Goal: Find specific page/section: Find specific page/section

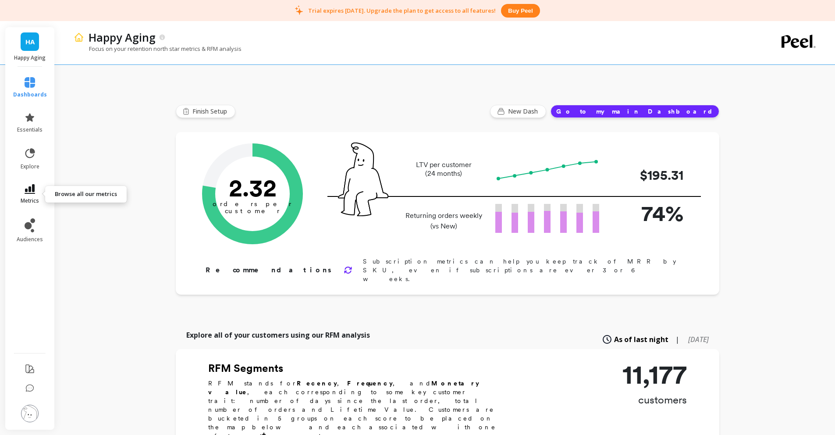
click at [35, 186] on link "metrics" at bounding box center [30, 194] width 34 height 20
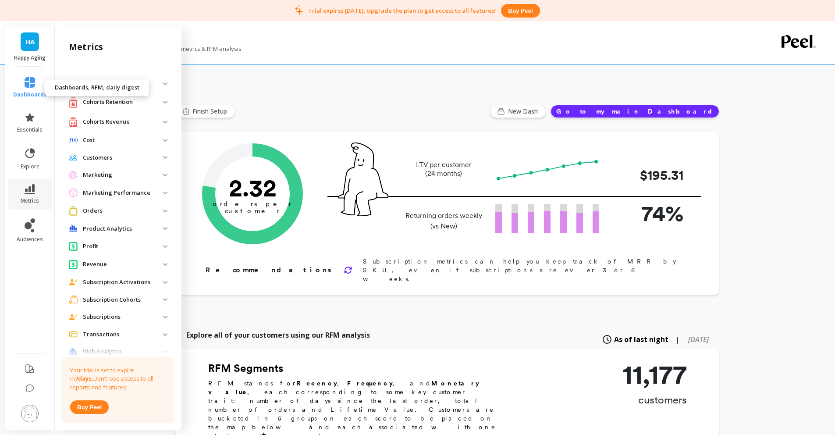
click at [27, 91] on span "dashboards" at bounding box center [30, 94] width 34 height 7
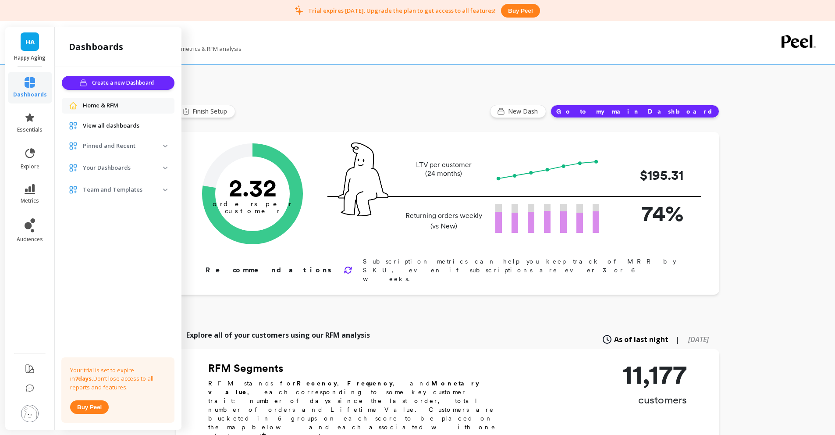
click at [117, 120] on div "View all dashboards" at bounding box center [118, 126] width 113 height 16
click at [118, 124] on span "View all dashboards" at bounding box center [111, 125] width 57 height 9
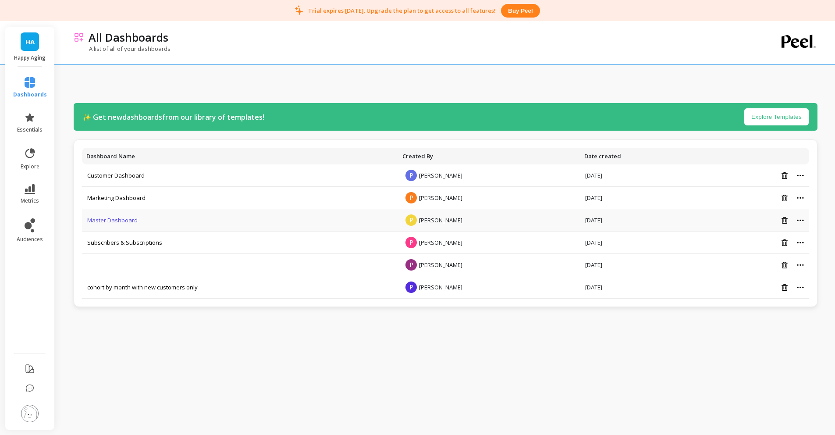
click at [128, 217] on link "Master Dashboard" at bounding box center [112, 220] width 50 height 8
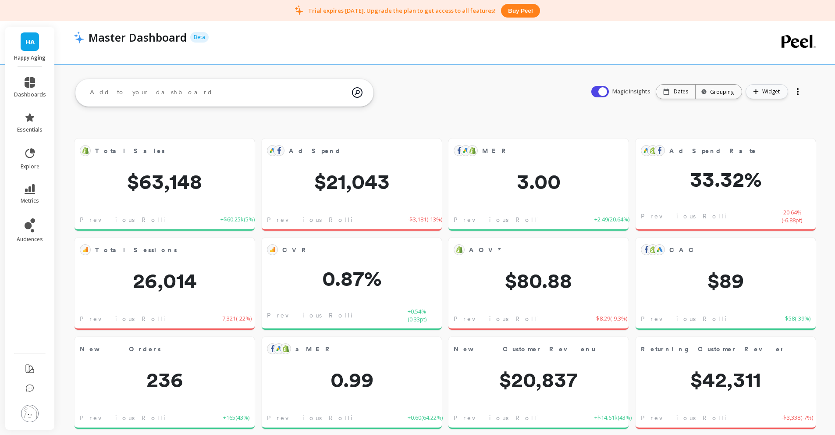
click at [766, 92] on span "Widget" at bounding box center [772, 91] width 20 height 9
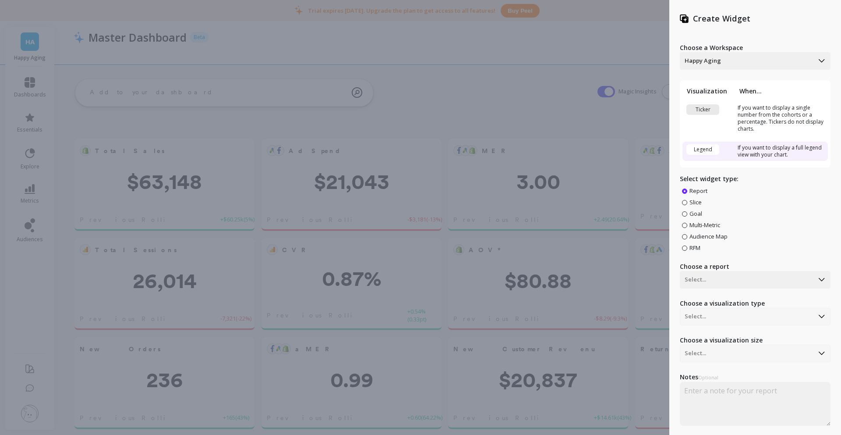
scroll to position [21, 0]
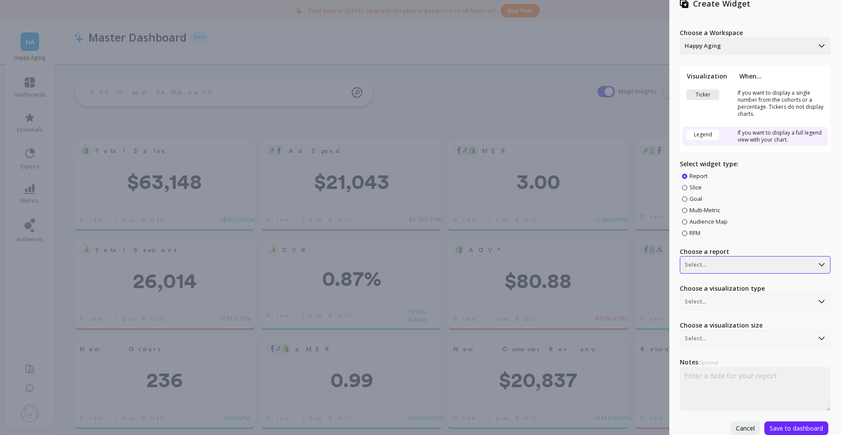
click at [732, 259] on div at bounding box center [747, 264] width 124 height 11
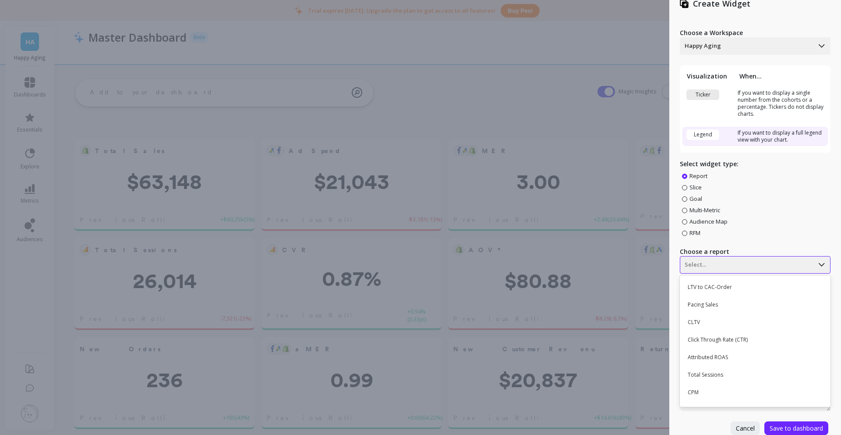
click at [762, 259] on div at bounding box center [747, 264] width 124 height 11
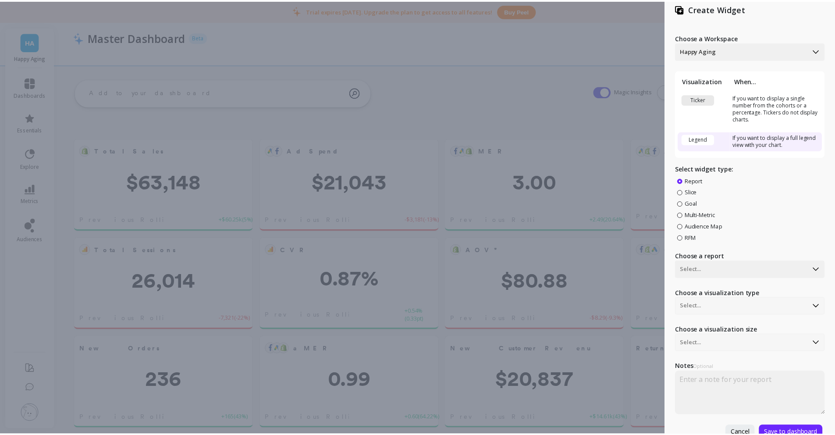
scroll to position [0, 0]
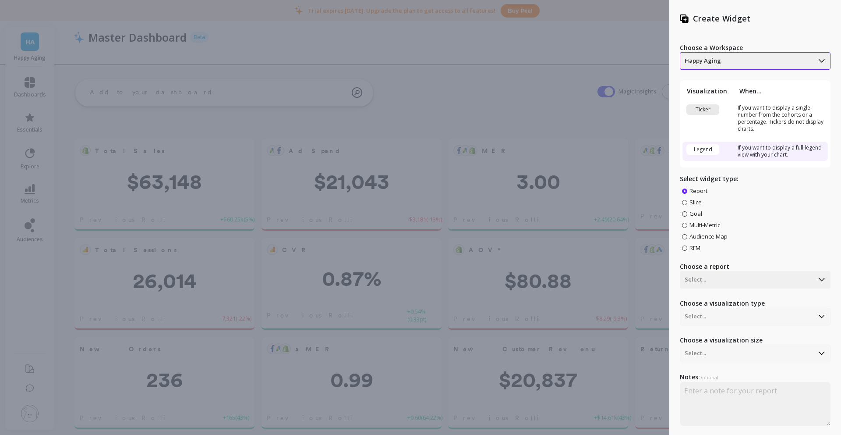
click at [712, 61] on div at bounding box center [747, 61] width 124 height 11
click at [717, 64] on div at bounding box center [747, 61] width 124 height 11
click at [638, 57] on div "Create Widget Choose a Workspace Happy Aging, 1 of 2. 2 results available. Use …" at bounding box center [420, 217] width 841 height 435
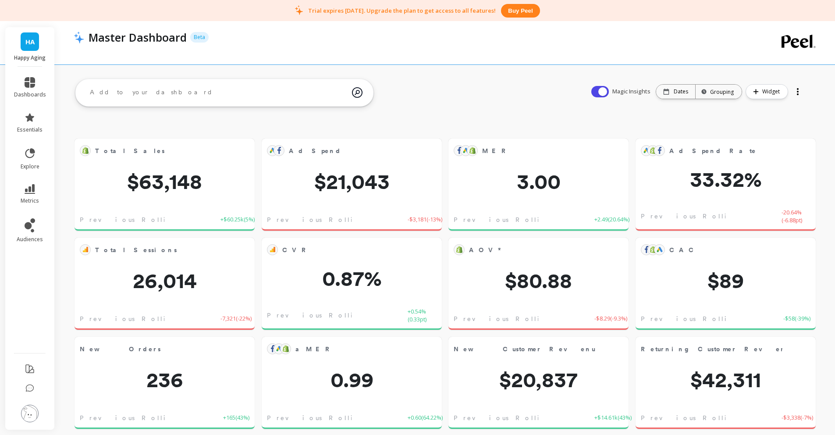
click at [25, 40] on span "HA" at bounding box center [29, 42] width 9 height 10
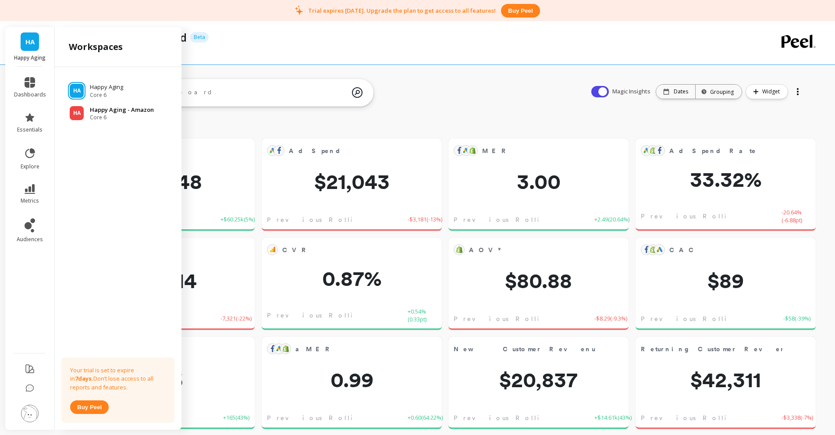
click at [113, 116] on span "Core 6" at bounding box center [122, 117] width 64 height 7
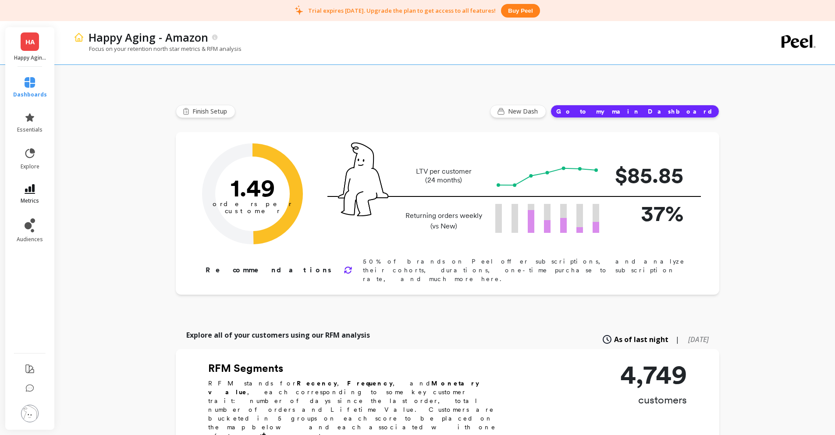
click at [38, 197] on span "metrics" at bounding box center [30, 200] width 18 height 7
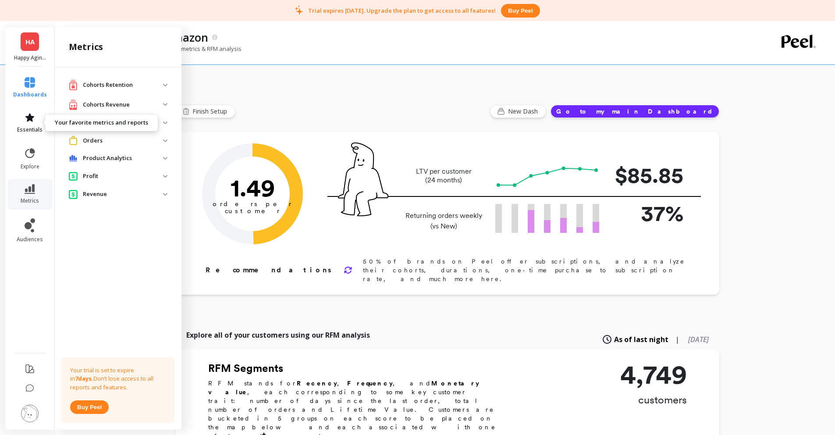
click at [35, 128] on span "essentials" at bounding box center [29, 129] width 25 height 7
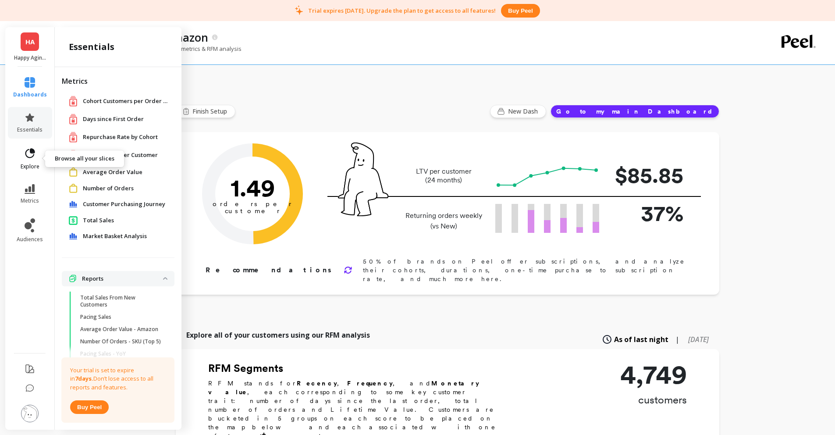
click at [36, 153] on link "explore" at bounding box center [30, 158] width 34 height 23
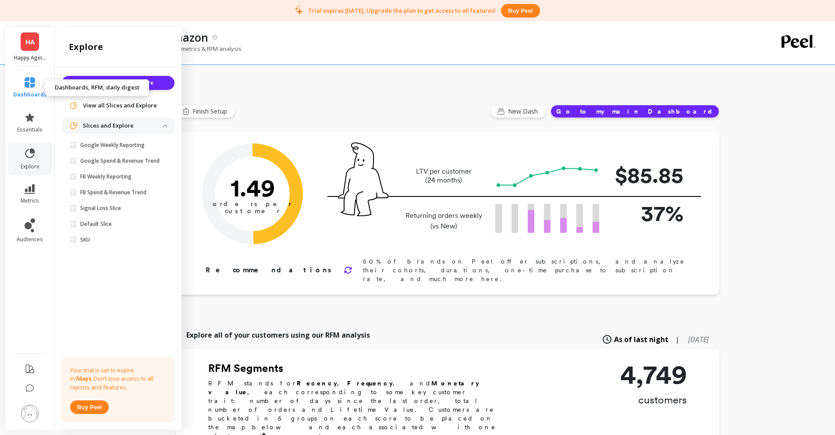
click at [36, 79] on link "dashboards" at bounding box center [30, 87] width 34 height 21
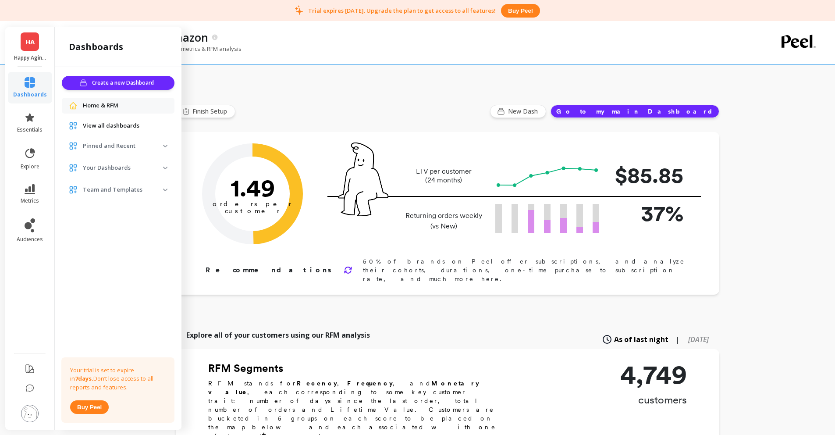
click at [125, 124] on span "View all dashboards" at bounding box center [111, 125] width 57 height 9
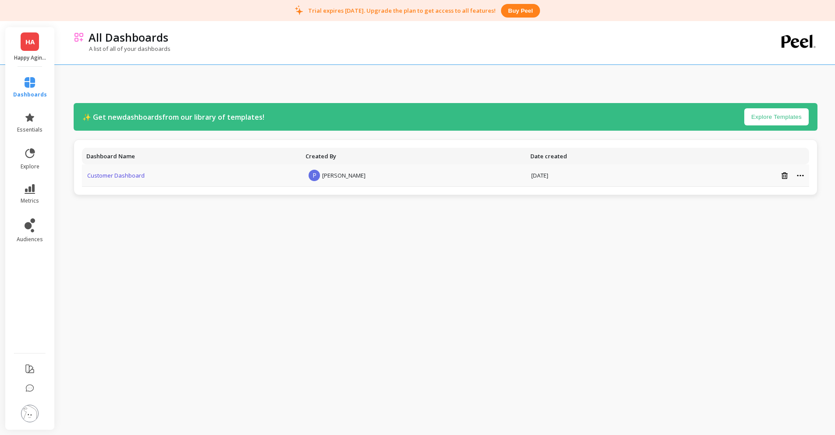
click at [138, 178] on link "Customer Dashboard" at bounding box center [115, 175] width 57 height 8
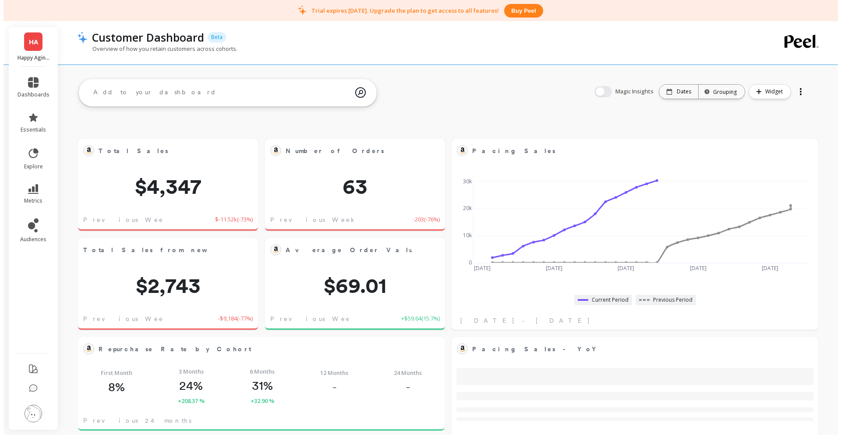
scroll to position [234, 335]
click at [690, 92] on div "Dates" at bounding box center [675, 92] width 39 height 14
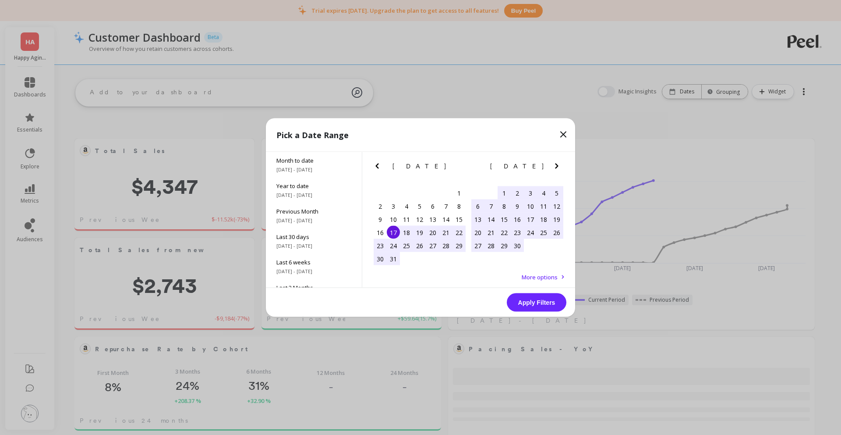
click at [554, 168] on icon "Next Month" at bounding box center [557, 166] width 11 height 11
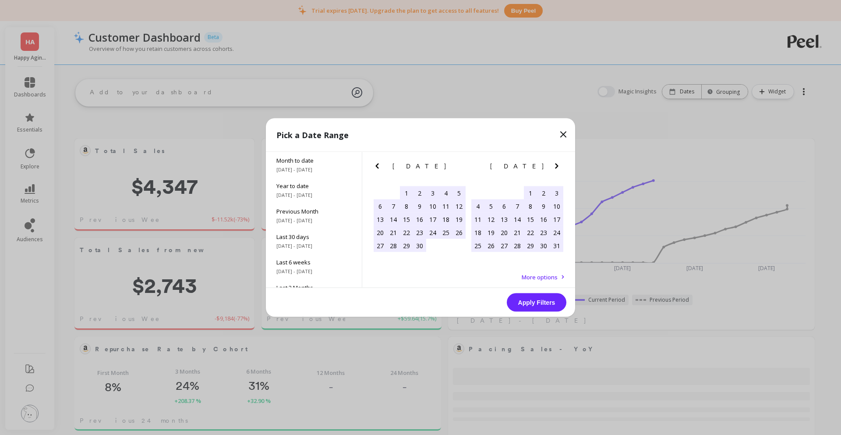
click at [554, 168] on icon "Next Month" at bounding box center [557, 166] width 11 height 11
click at [515, 219] on div "17" at bounding box center [517, 219] width 13 height 13
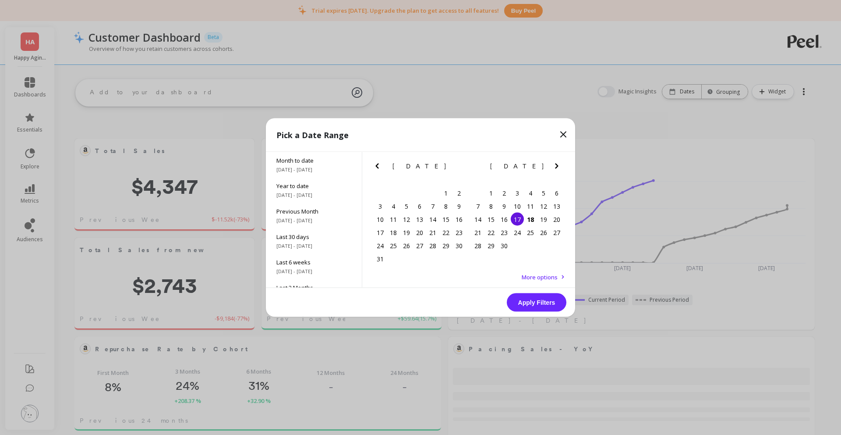
click at [535, 309] on button "Apply Filters" at bounding box center [537, 302] width 60 height 18
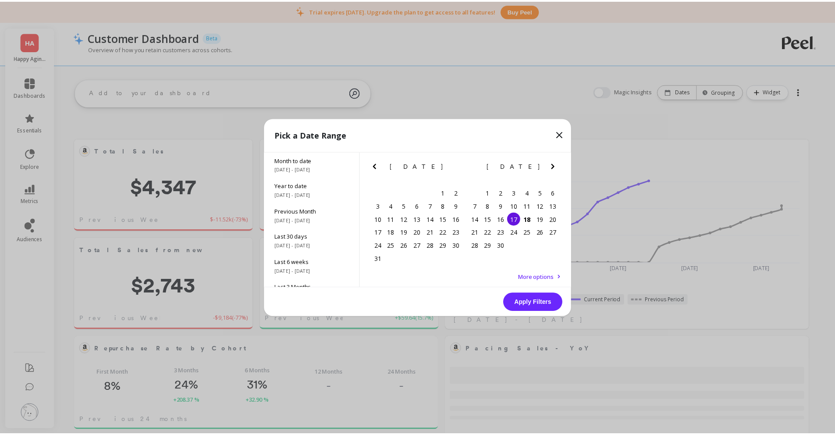
scroll to position [234, 339]
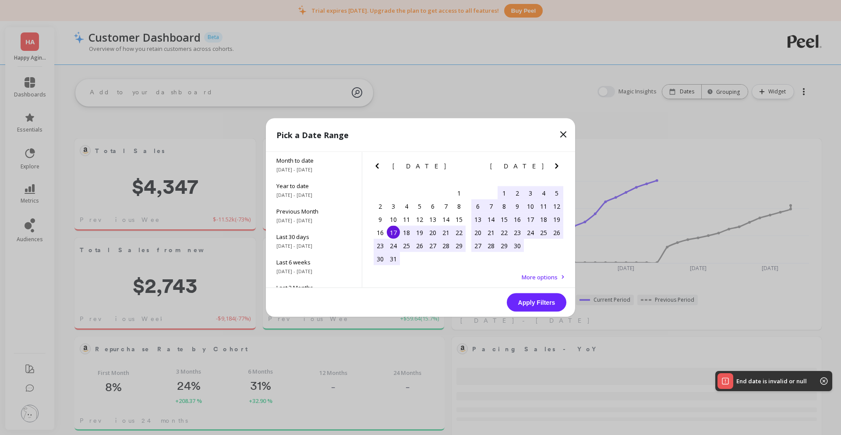
click at [550, 167] on div "April 2025" at bounding box center [518, 166] width 98 height 9
click at [554, 166] on icon "Next Month" at bounding box center [557, 166] width 11 height 11
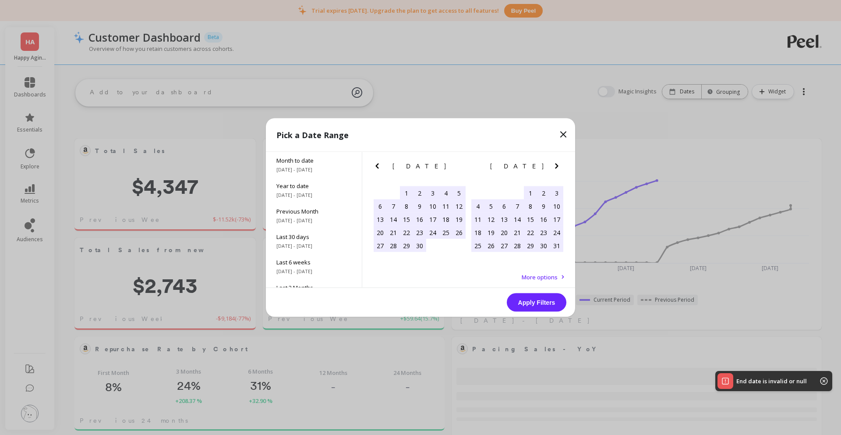
click at [555, 166] on icon "Next Month" at bounding box center [557, 166] width 11 height 11
click at [554, 166] on icon "Next Month" at bounding box center [557, 166] width 11 height 11
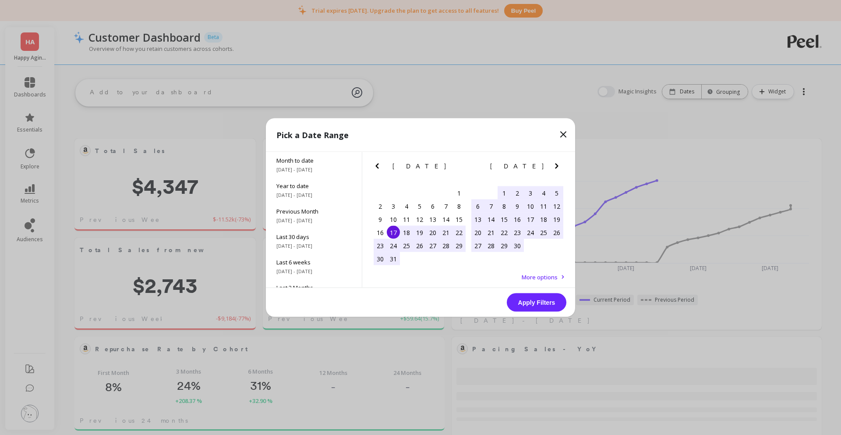
click at [554, 166] on icon "Next Month" at bounding box center [557, 166] width 11 height 11
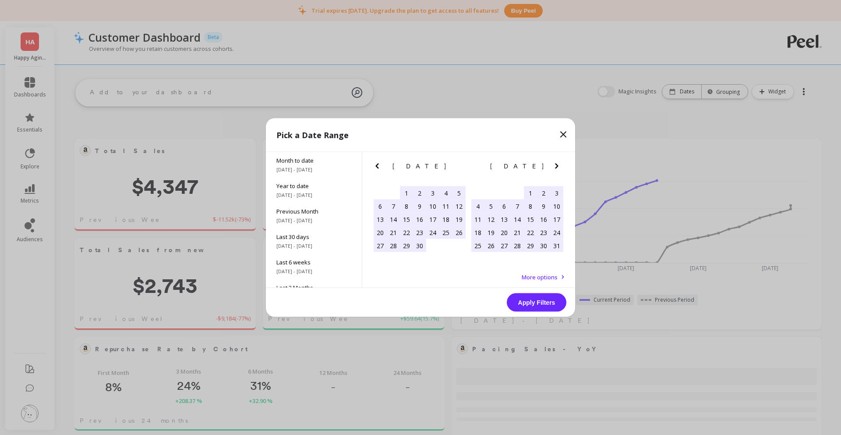
click at [554, 166] on icon "Next Month" at bounding box center [557, 166] width 11 height 11
click at [519, 223] on div "17" at bounding box center [517, 219] width 13 height 13
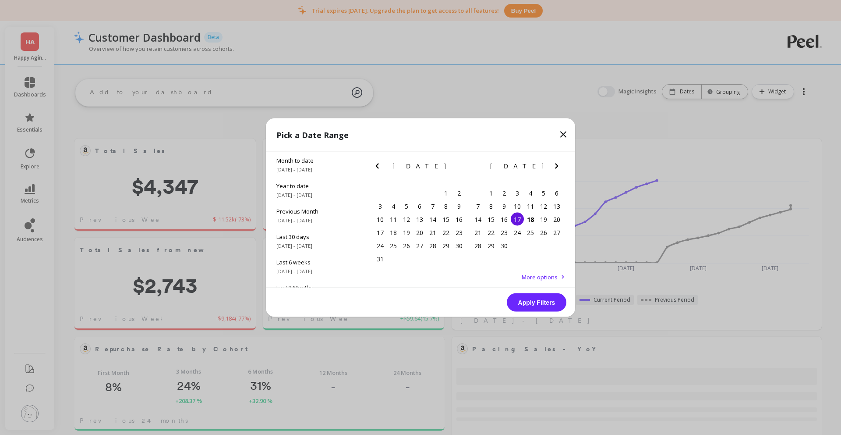
click at [519, 222] on div "17" at bounding box center [517, 219] width 13 height 13
click at [541, 302] on button "Apply Filters" at bounding box center [537, 302] width 60 height 18
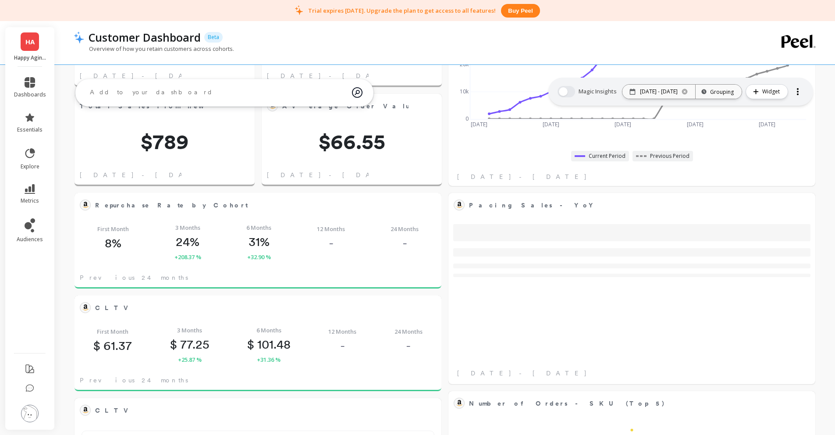
scroll to position [0, 0]
